Goal: Navigation & Orientation: Find specific page/section

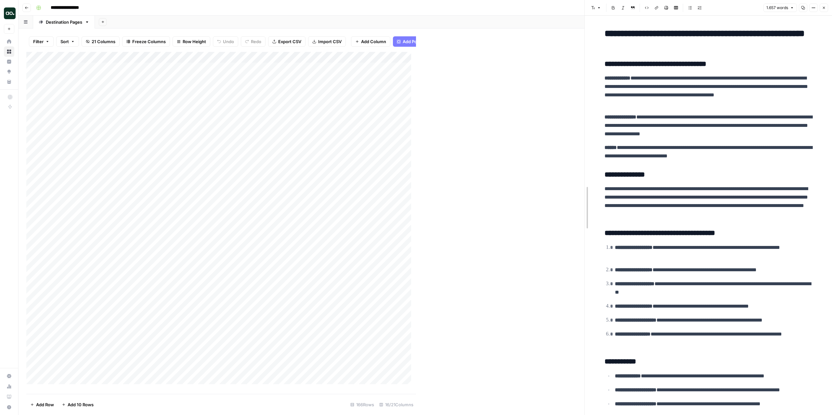
drag, startPoint x: 416, startPoint y: 139, endPoint x: 584, endPoint y: 128, distance: 168.6
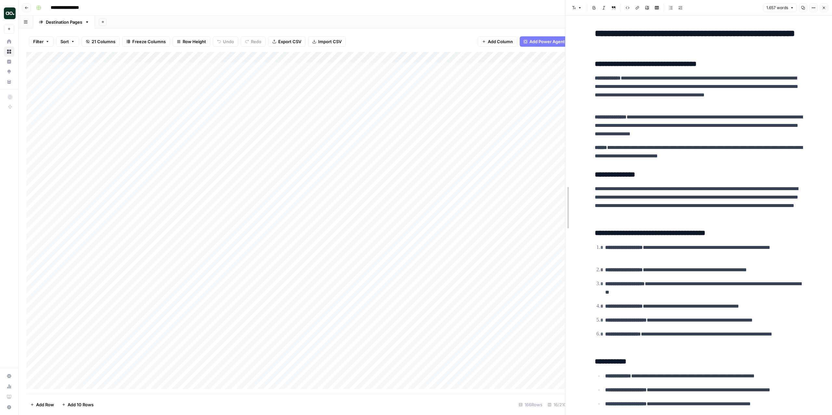
drag, startPoint x: 582, startPoint y: 141, endPoint x: 563, endPoint y: 141, distance: 19.2
click at [563, 141] on div at bounding box center [565, 207] width 6 height 415
click at [26, 9] on icon "button" at bounding box center [26, 7] width 3 height 3
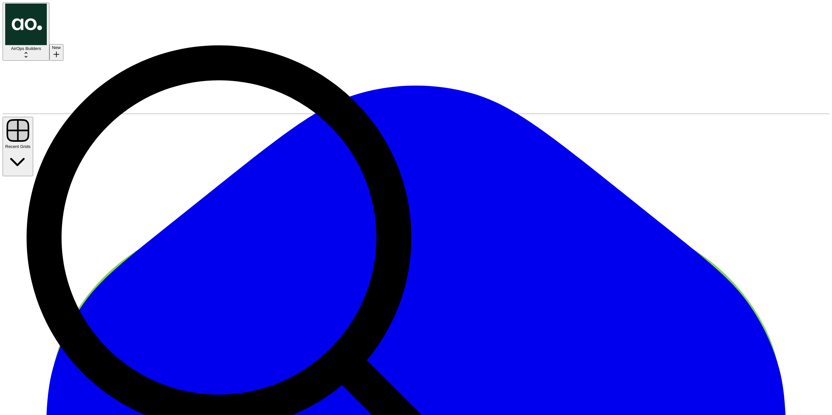
click at [41, 46] on span "AirOps Builders" at bounding box center [26, 48] width 30 height 5
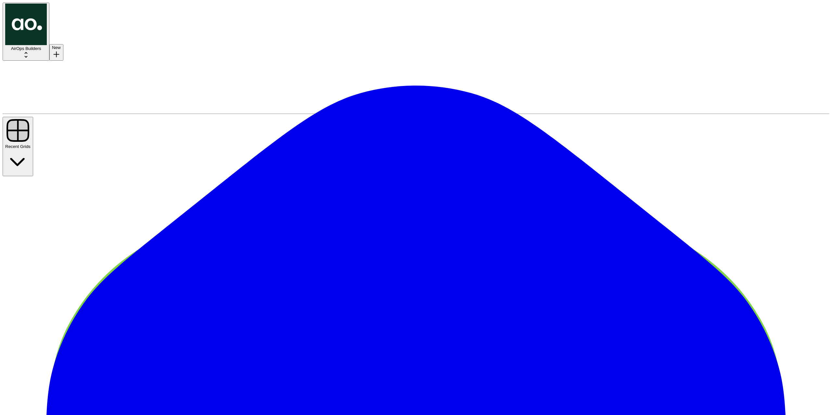
click at [45, 8] on button "AirOps Builders" at bounding box center [26, 32] width 47 height 58
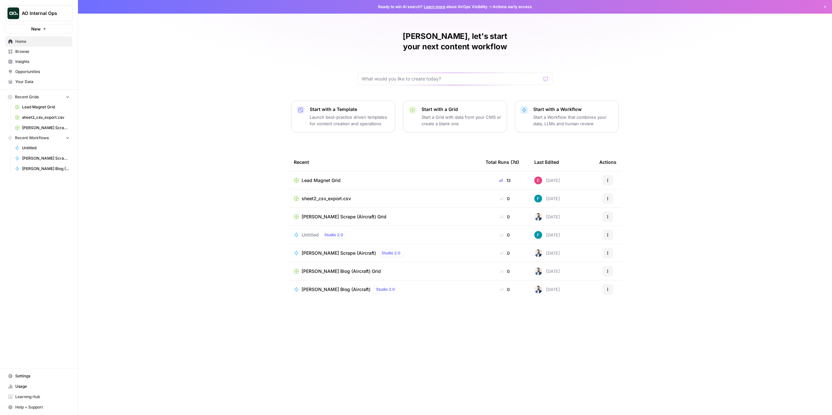
click at [38, 53] on span "Browse" at bounding box center [42, 52] width 54 height 6
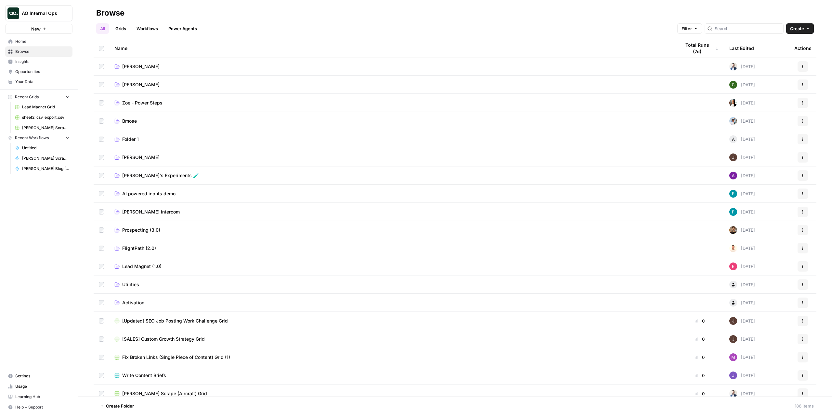
click at [35, 18] on button "AO Internal Ops" at bounding box center [38, 13] width 67 height 16
click at [44, 68] on span "AirOps Builders" at bounding box center [63, 69] width 86 height 6
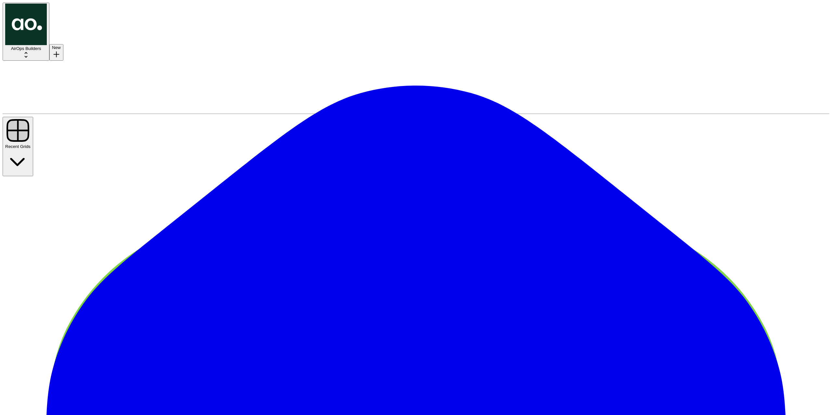
click at [41, 46] on span "AirOps Builders" at bounding box center [26, 48] width 30 height 5
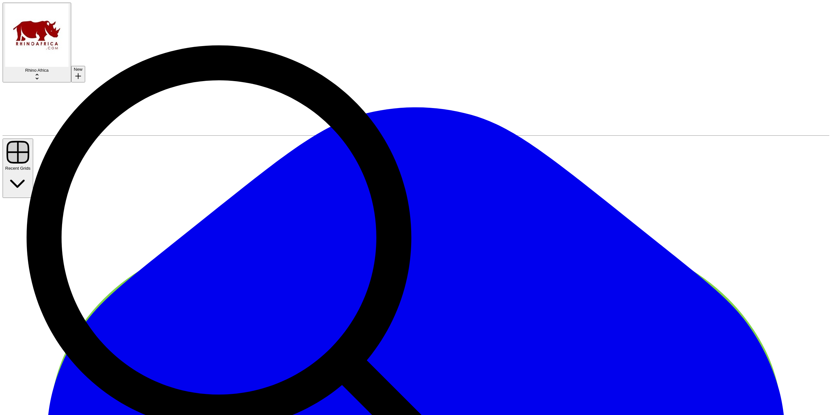
click at [36, 68] on span "Rhino Africa" at bounding box center [36, 70] width 23 height 5
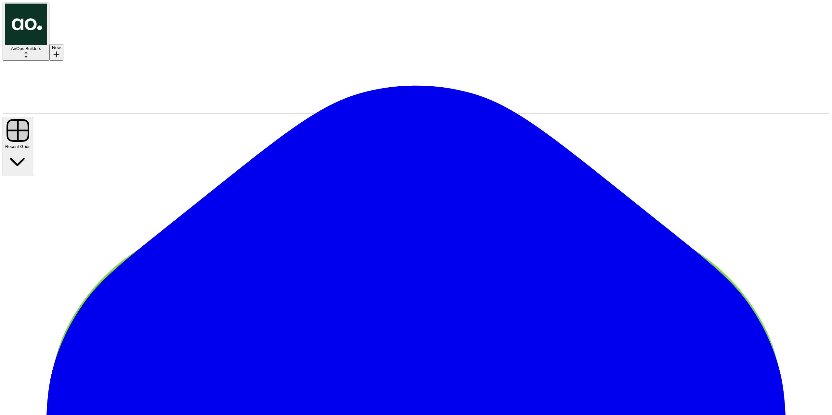
scroll to position [552, 0]
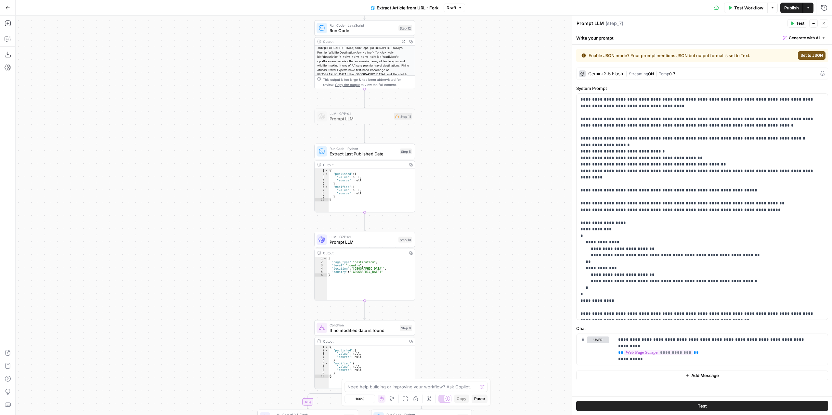
drag, startPoint x: 0, startPoint y: 0, endPoint x: 486, endPoint y: 296, distance: 569.0
click at [486, 297] on div "true false Workflow Set Inputs Inputs Content Processing Convert Content Format…" at bounding box center [424, 216] width 816 height 400
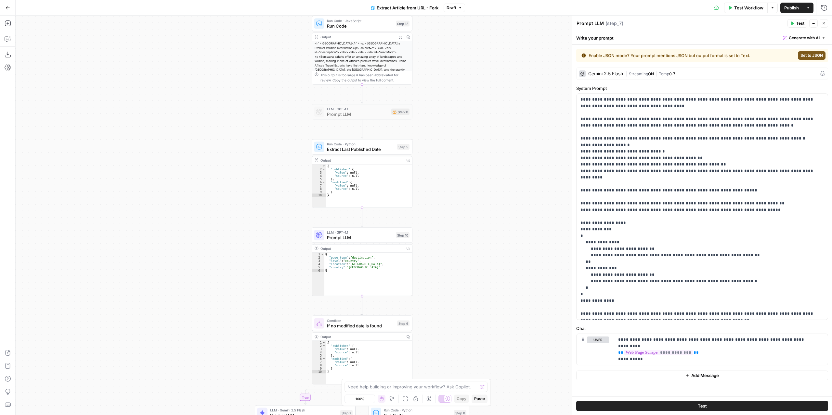
click at [370, 232] on span "LLM · GPT-4.1" at bounding box center [360, 232] width 66 height 5
